Goal: Information Seeking & Learning: Learn about a topic

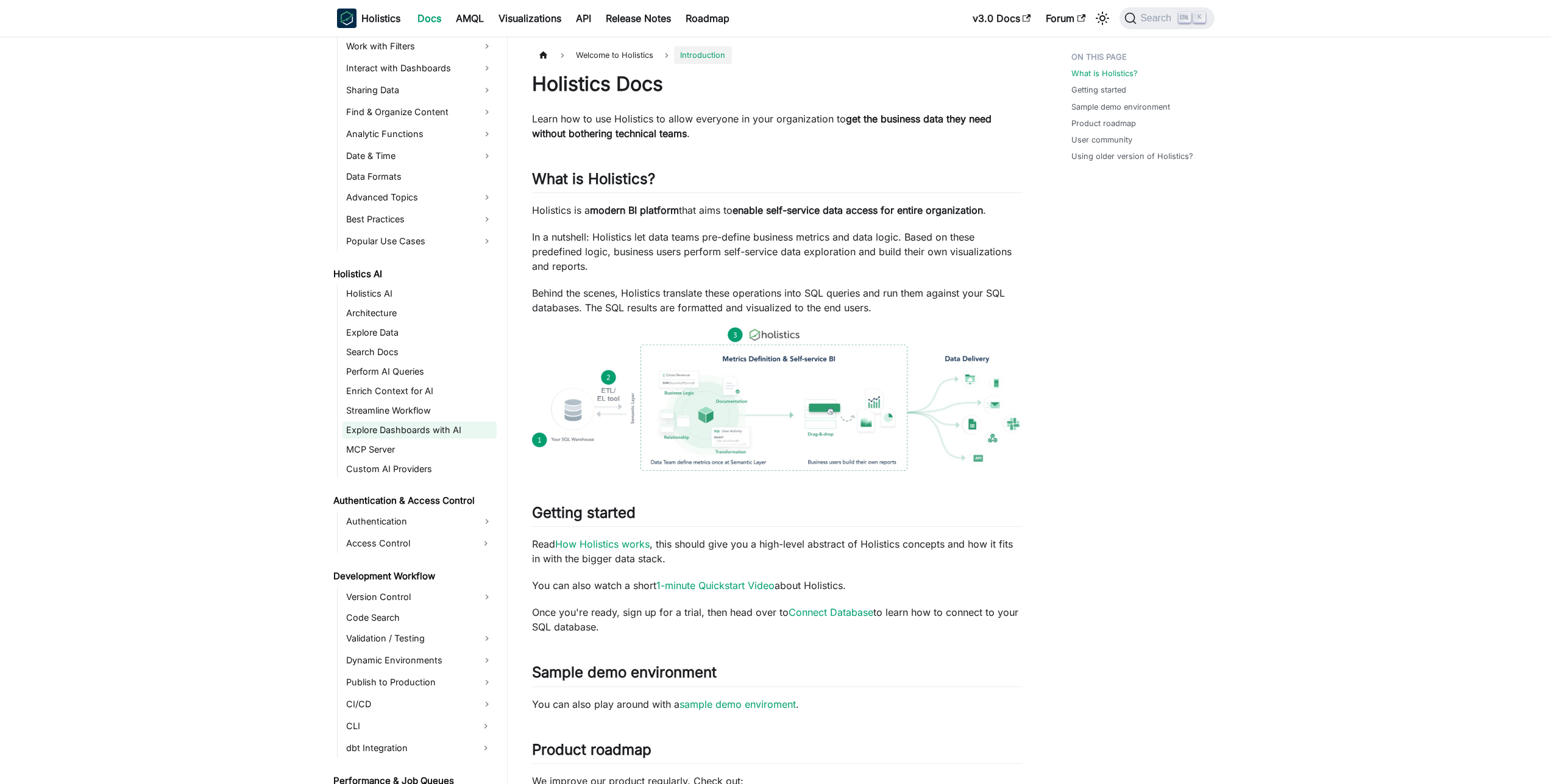
scroll to position [370, 0]
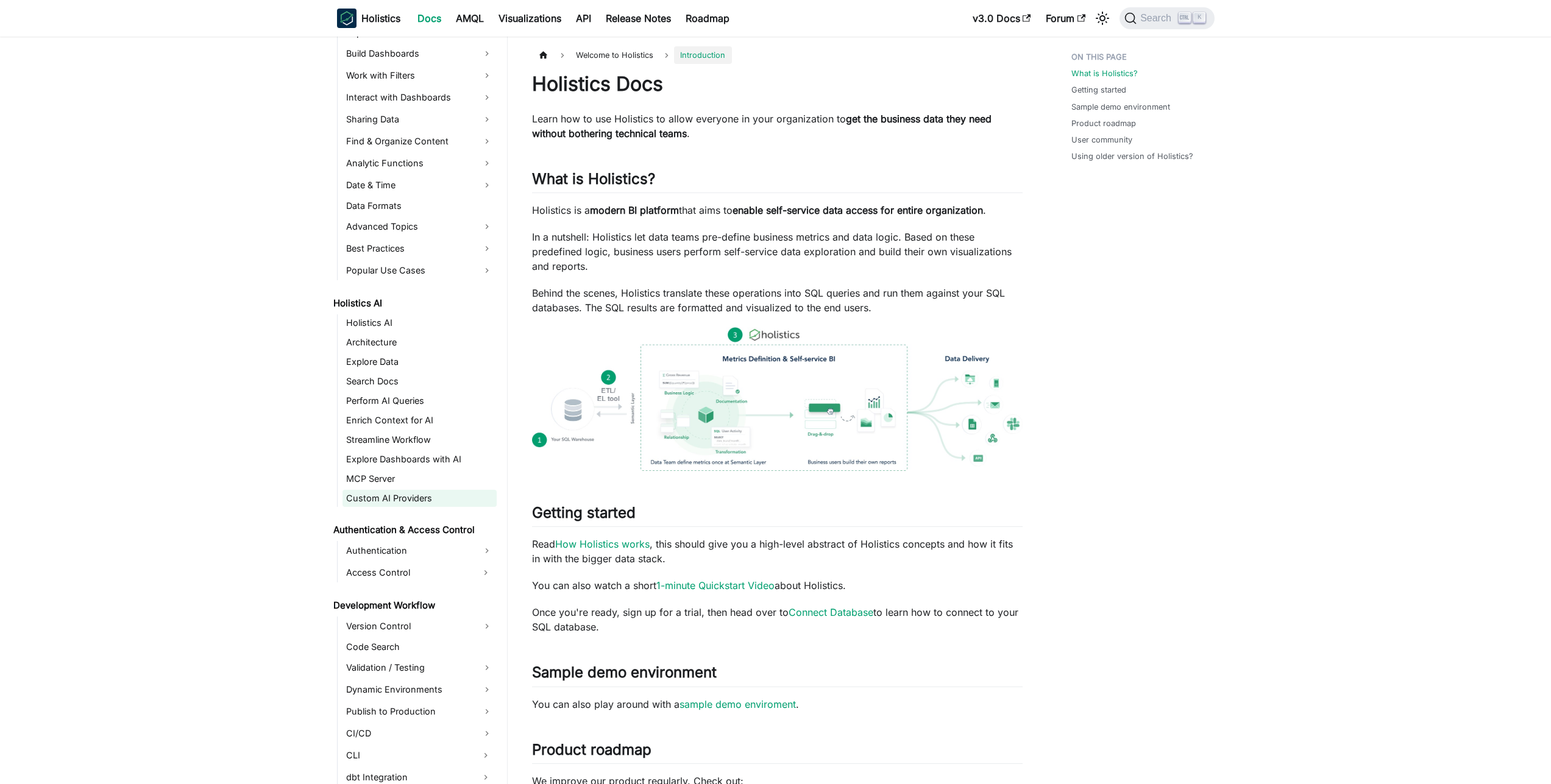
click at [389, 499] on link "Custom AI Providers" at bounding box center [419, 498] width 154 height 17
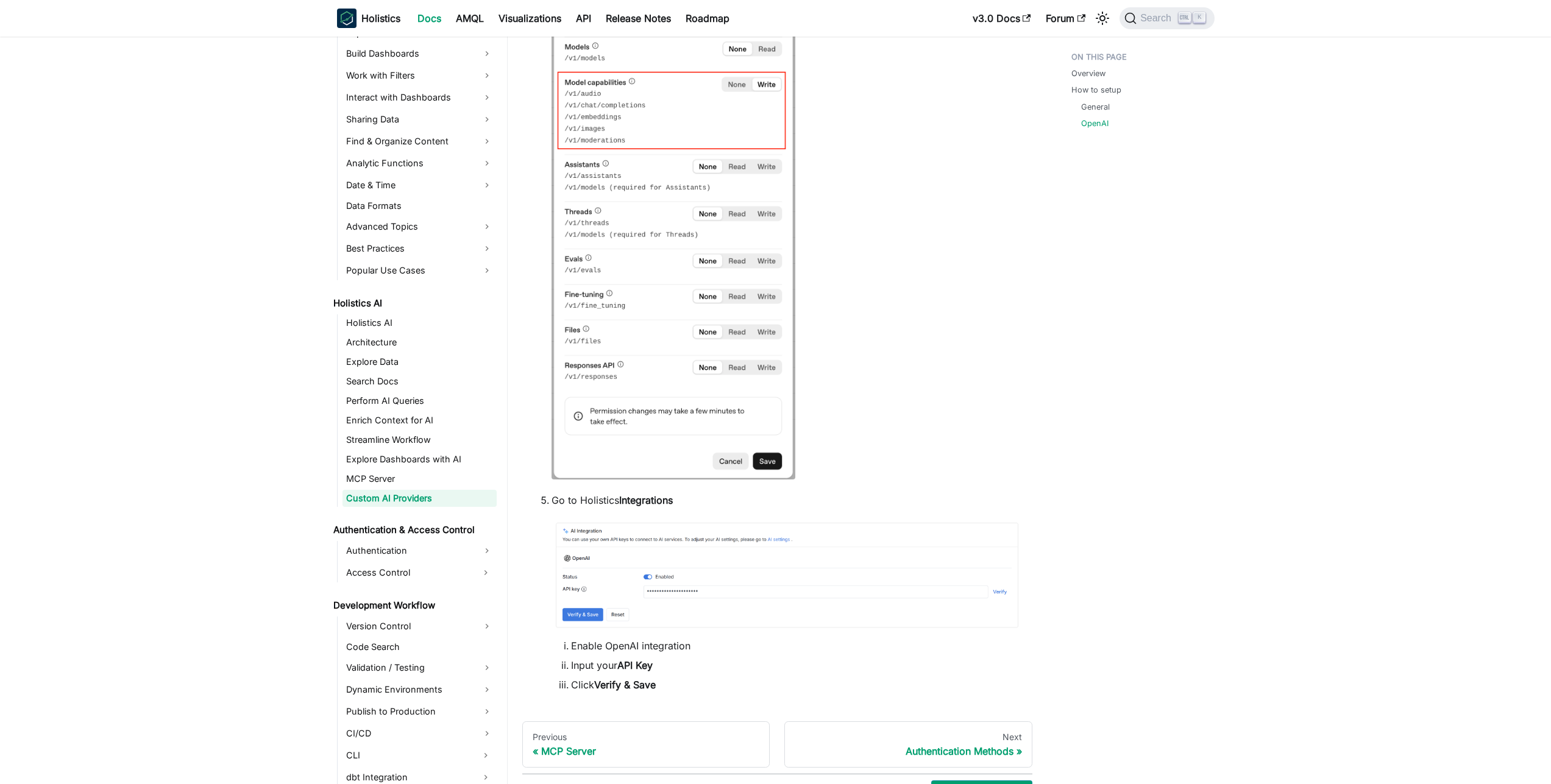
scroll to position [1026, 0]
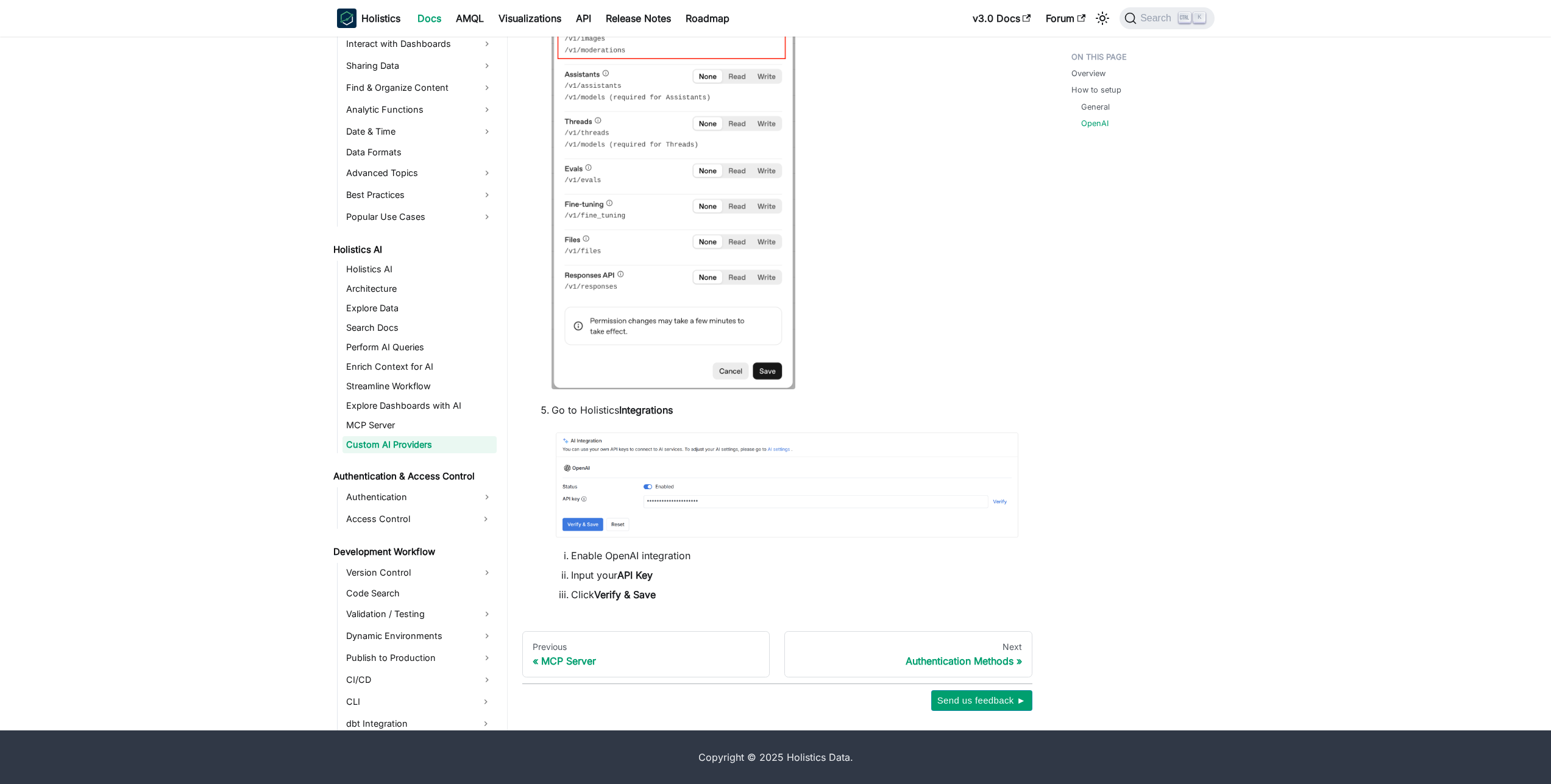
click at [653, 518] on img at bounding box center [786, 484] width 471 height 110
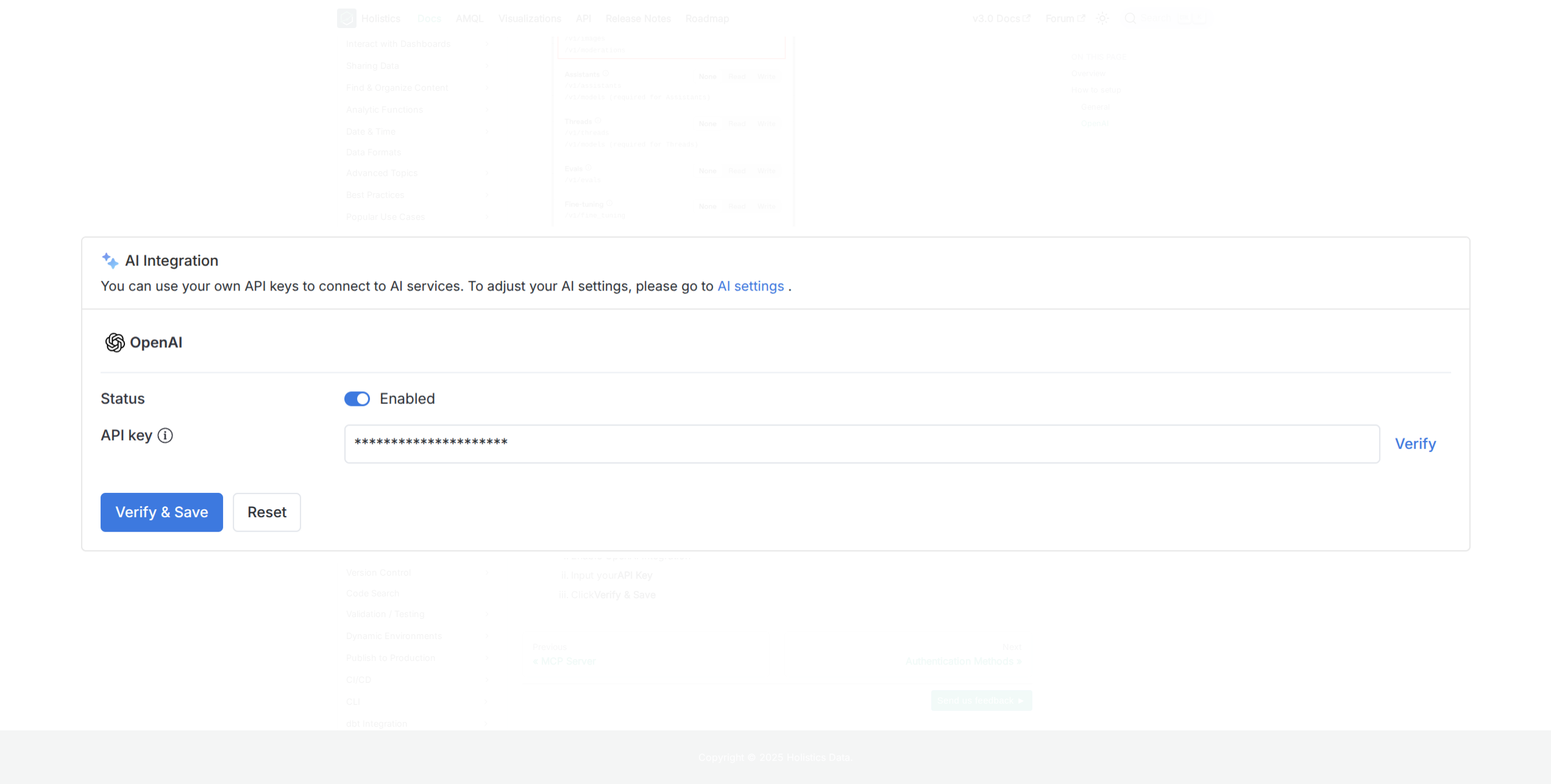
click at [706, 631] on div at bounding box center [776, 392] width 1551 height 784
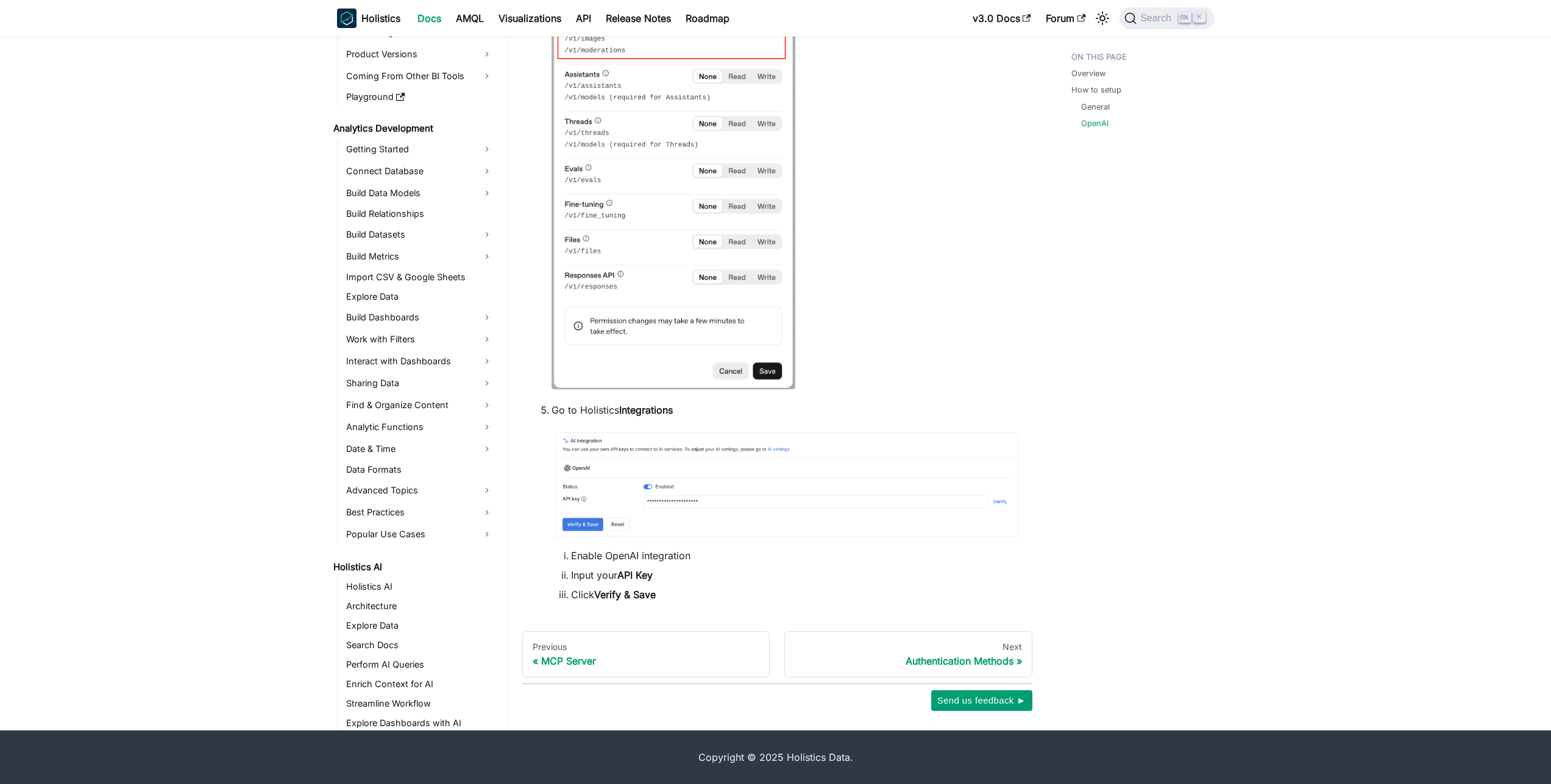
scroll to position [0, 0]
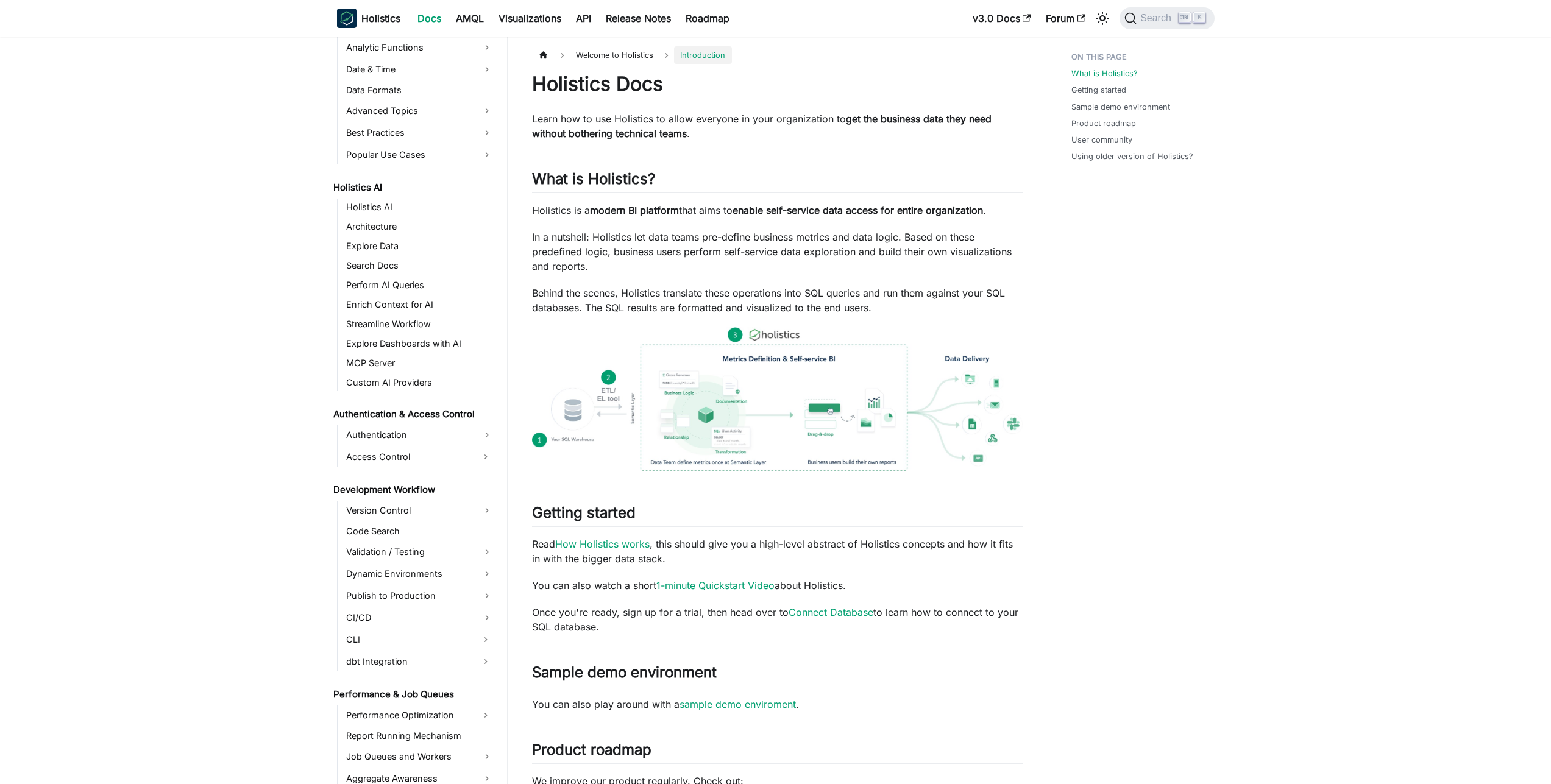
scroll to position [502, 0]
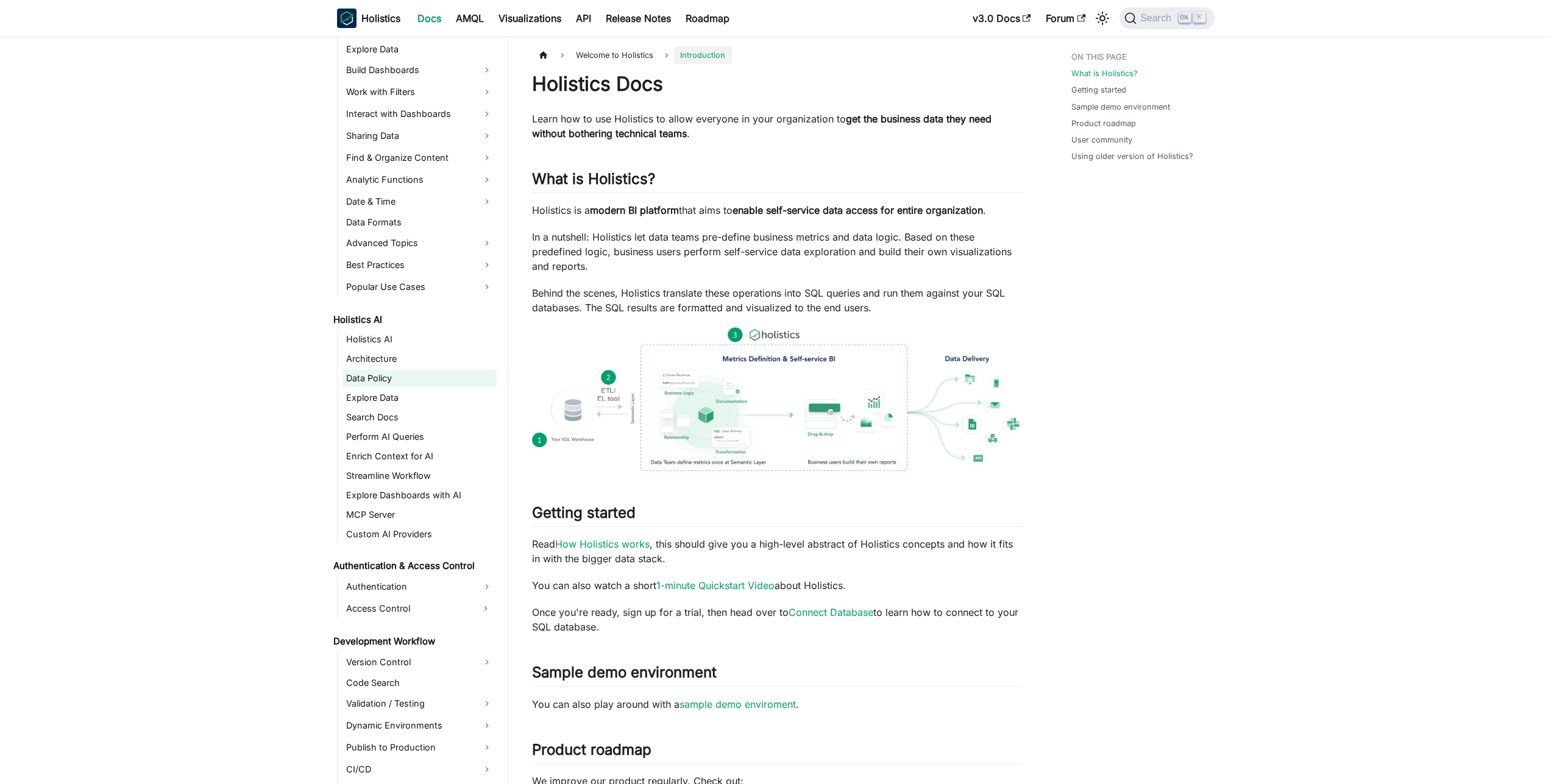
scroll to position [356, 0]
click at [382, 379] on link "Data Policy" at bounding box center [419, 377] width 154 height 17
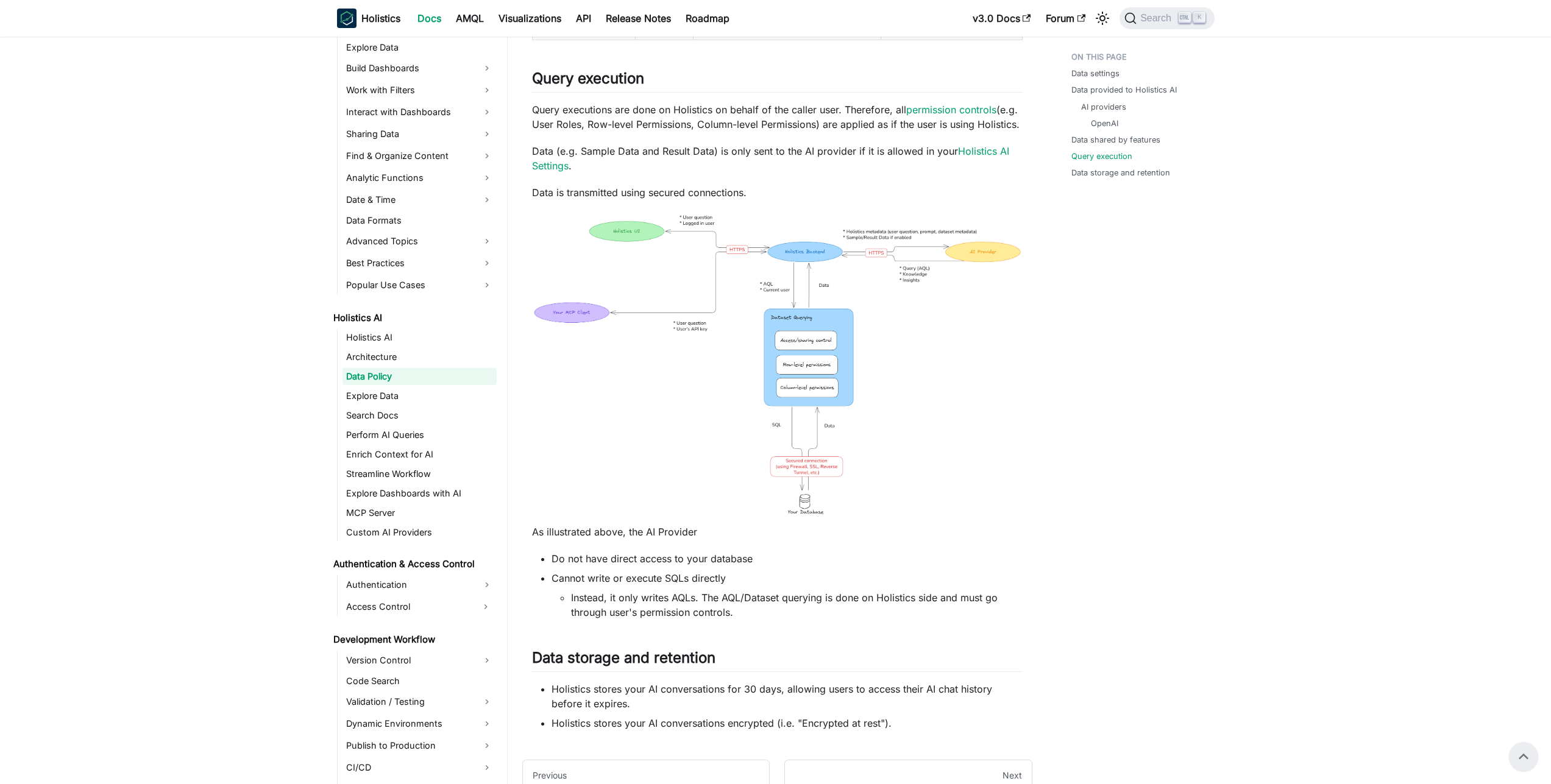
scroll to position [1013, 0]
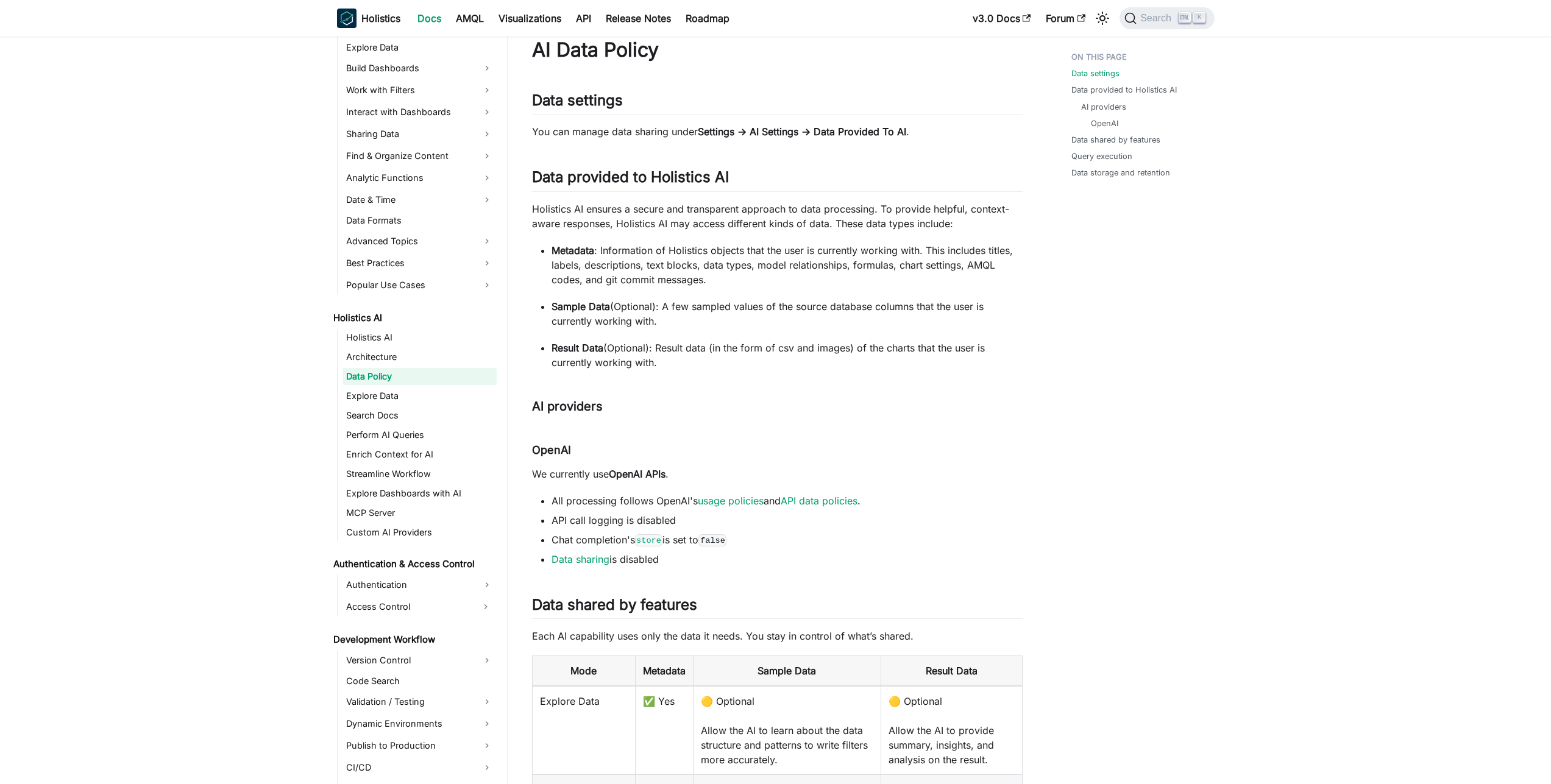
scroll to position [33, 0]
click at [652, 540] on code "store" at bounding box center [649, 541] width 28 height 12
